Goal: Ask a question: Seek information or help from site administrators or community

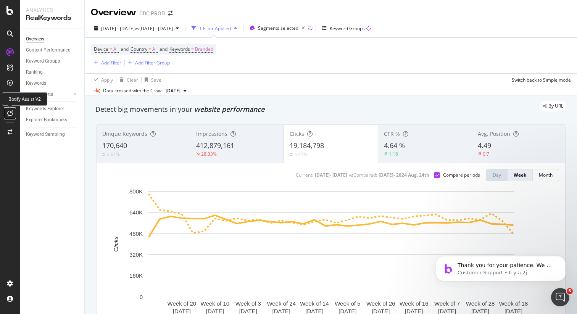
click at [11, 114] on icon at bounding box center [10, 113] width 6 height 6
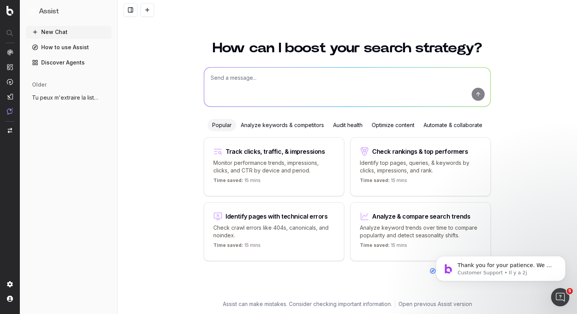
click at [160, 117] on div "How can I boost your search strategy? Popular Analyze keywords & competitors Au…" at bounding box center [347, 173] width 459 height 282
click at [233, 79] on textarea at bounding box center [347, 87] width 286 height 39
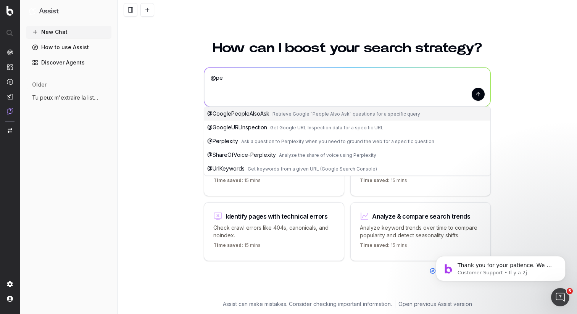
click at [237, 113] on span "@ GooglePeopleAlsoAsk" at bounding box center [238, 113] width 62 height 6
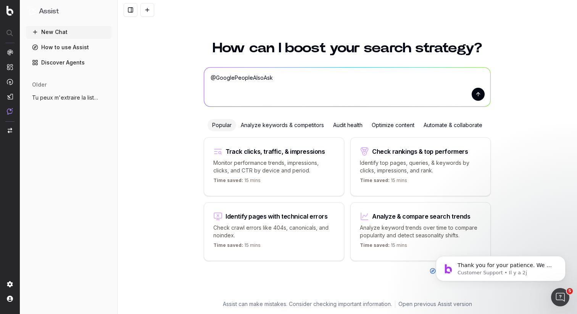
click at [289, 81] on textarea "@GooglePeopleAlsoAsk" at bounding box center [347, 87] width 286 height 39
drag, startPoint x: 364, startPoint y: 79, endPoint x: 335, endPoint y: 77, distance: 28.7
click at [335, 77] on textarea "@GooglePeopleAlsoAsk tu peux me donner pour la page" at bounding box center [347, 87] width 286 height 39
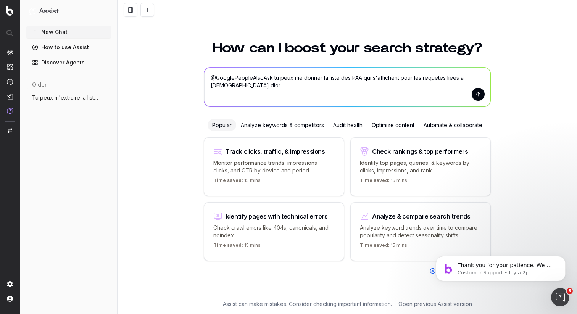
type textarea "@GooglePeopleAlsoAsk tu peux me donner la liste des PAA qui s'affichent pour le…"
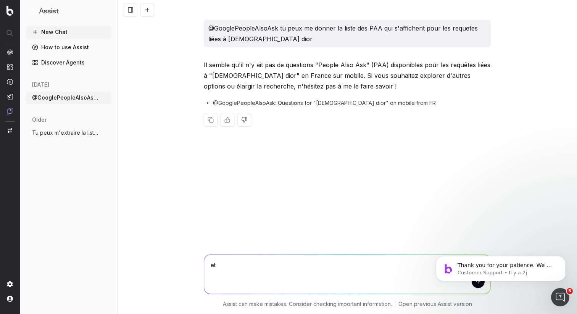
type textarea "e"
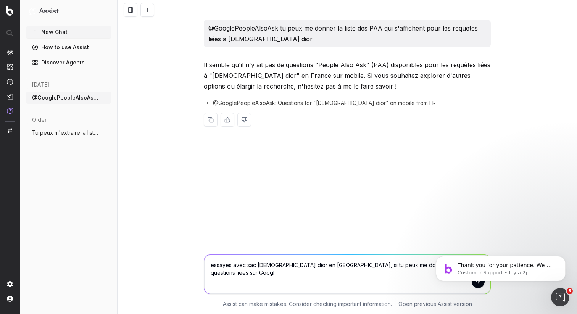
type textarea "essayes avec sac lady dior en france, si tu peux me donner la liste des questio…"
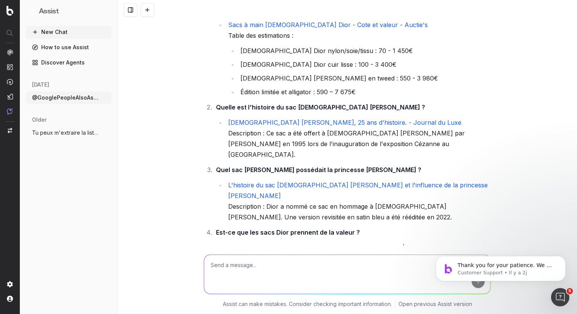
scroll to position [203, 0]
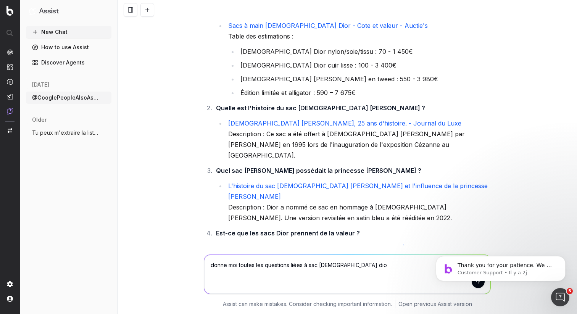
type textarea "donne moi toutes les questions liées à sac lady dior"
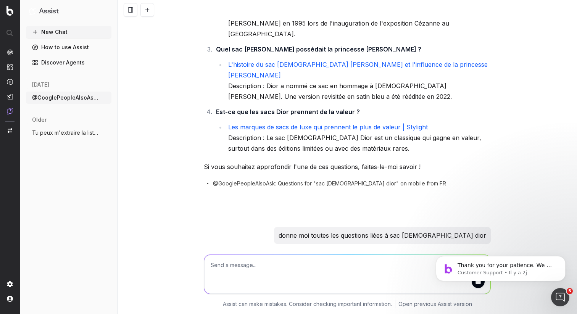
scroll to position [449, 0]
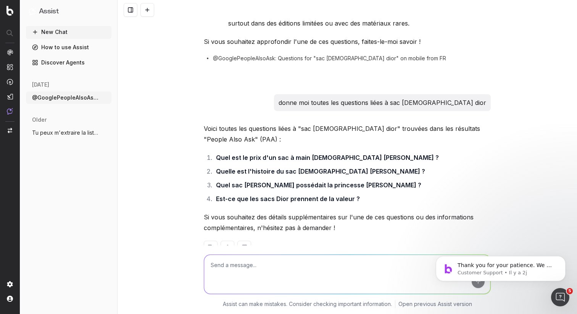
click at [480, 223] on div "Thank you for your patience. We will try to get back to you as soon as possible…" at bounding box center [500, 233] width 140 height 95
click at [562, 259] on icon "Dismiss notification" at bounding box center [563, 258] width 4 height 4
